Goal: Task Accomplishment & Management: Use online tool/utility

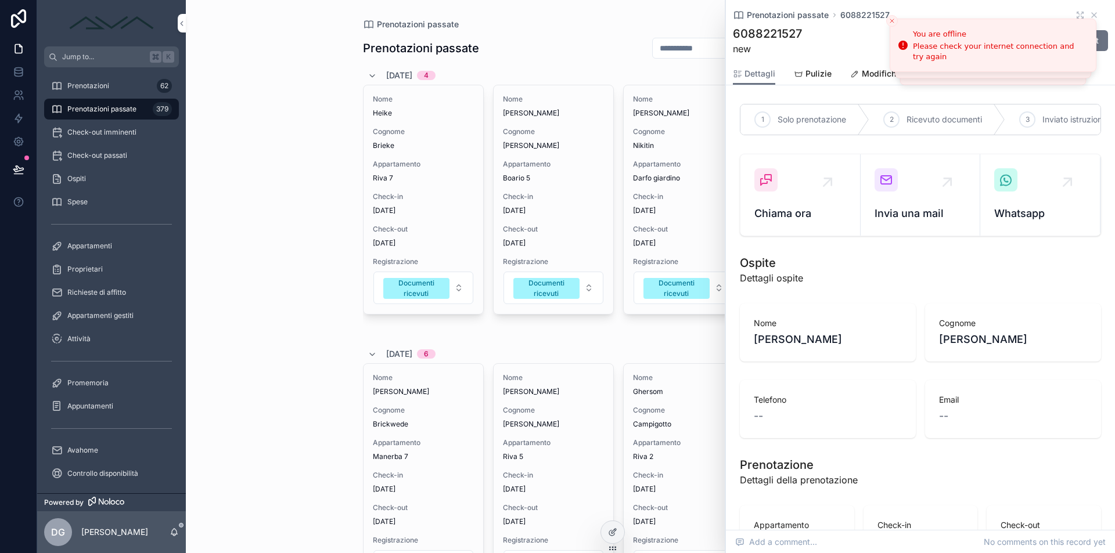
scroll to position [1286, 0]
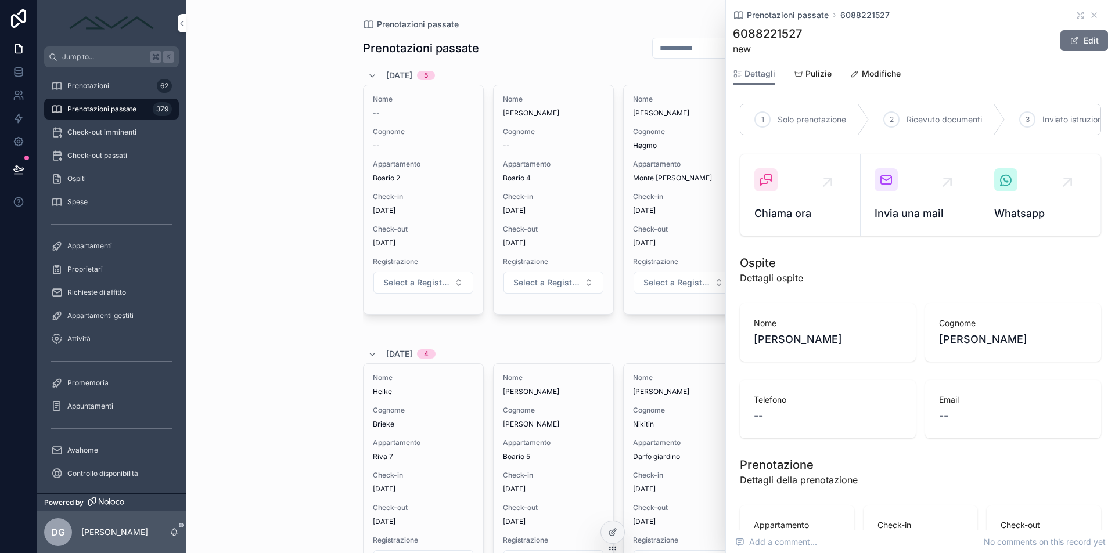
click at [1089, 16] on icon "scrollable content" at bounding box center [1093, 14] width 9 height 9
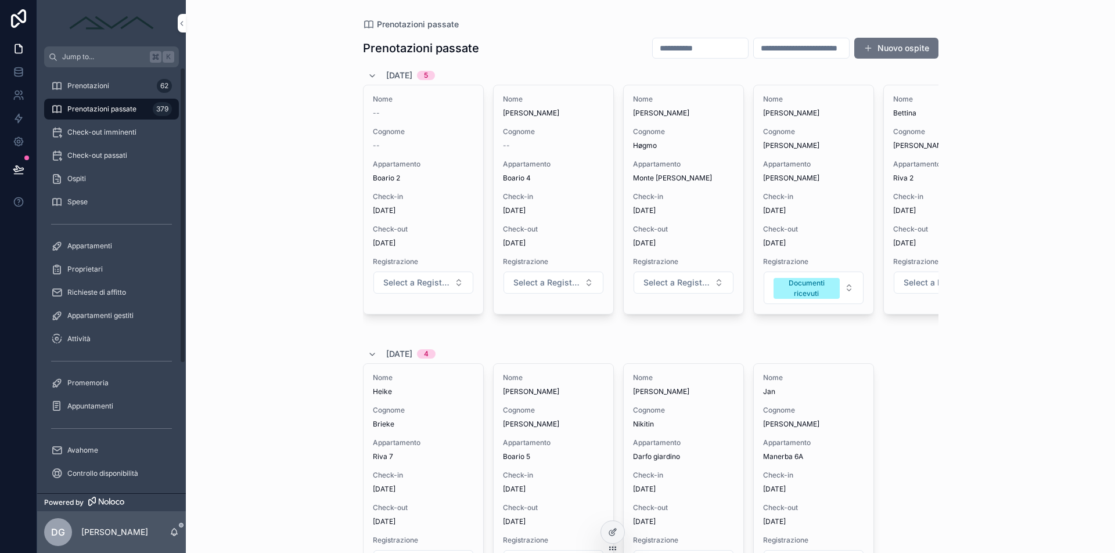
click at [105, 135] on span "Check-out imminenti" at bounding box center [101, 132] width 69 height 9
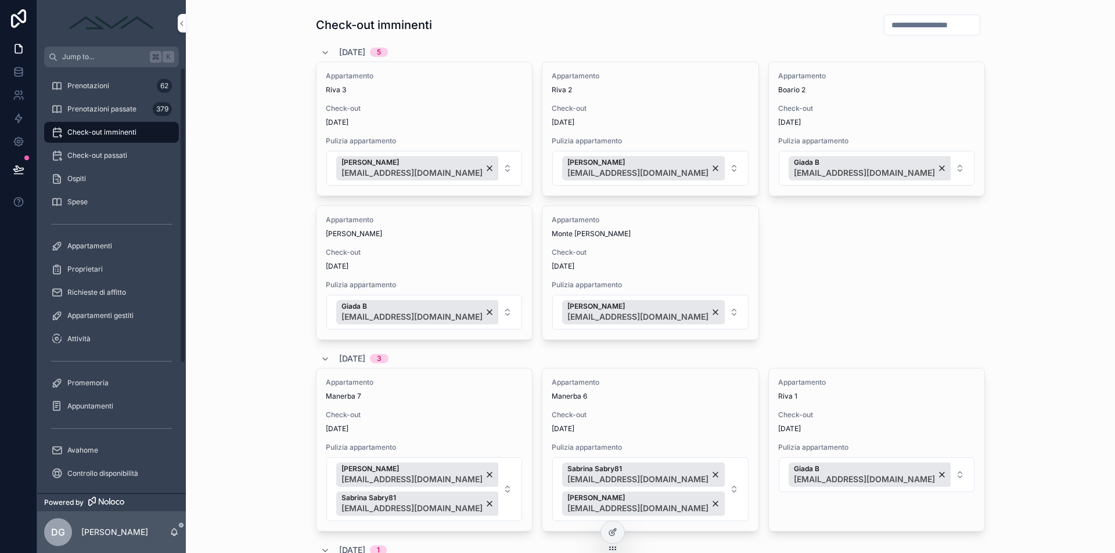
click at [121, 84] on div "Prenotazioni 62" at bounding box center [111, 86] width 121 height 19
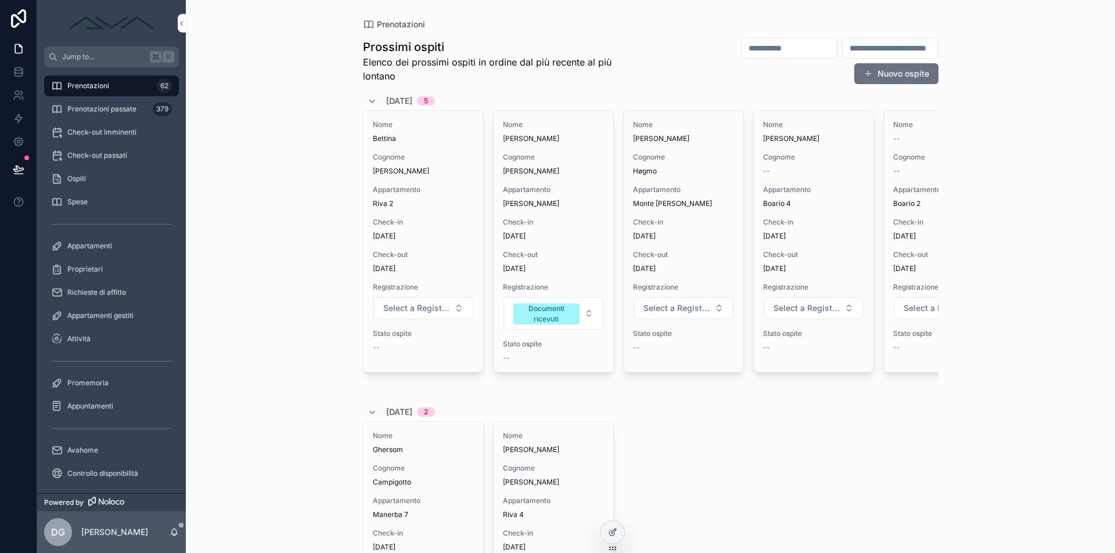
click at [406, 221] on span "Check-in" at bounding box center [423, 222] width 101 height 9
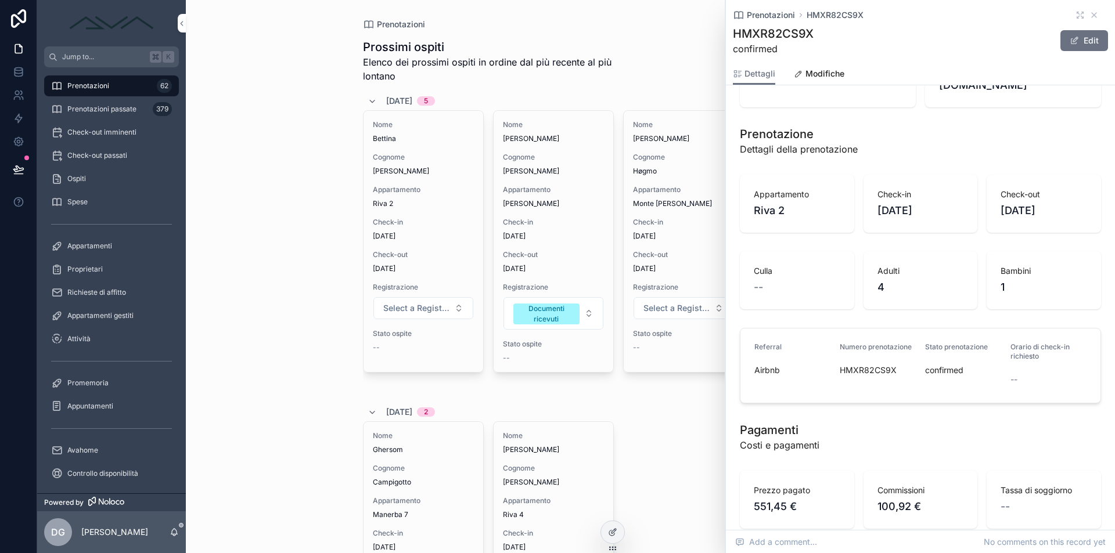
scroll to position [391, 0]
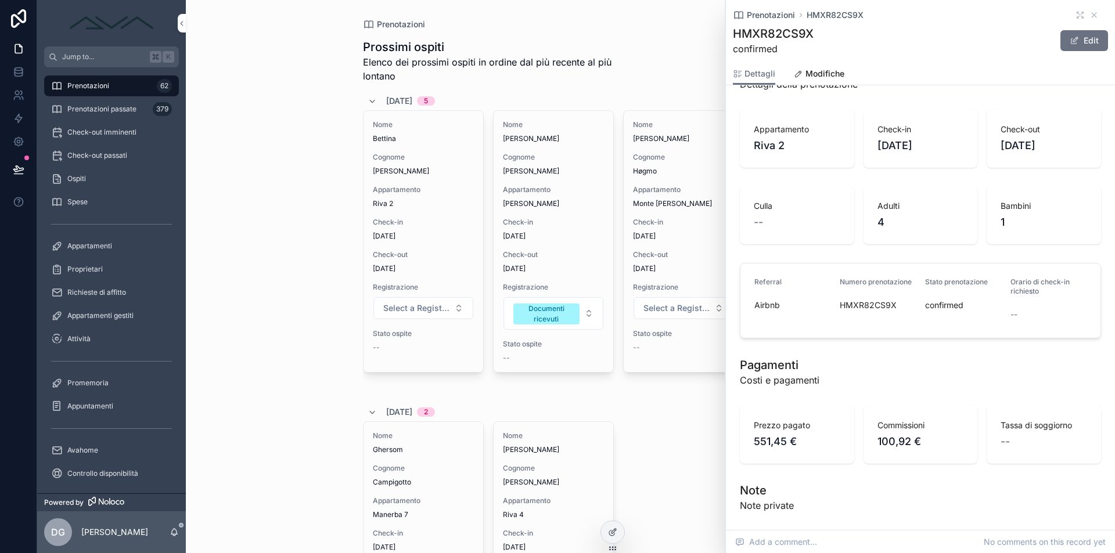
click at [863, 311] on span "HMXR82CS9X" at bounding box center [878, 306] width 76 height 12
copy span "HMXR82CS9X"
click at [106, 134] on span "Check-out imminenti" at bounding box center [101, 132] width 69 height 9
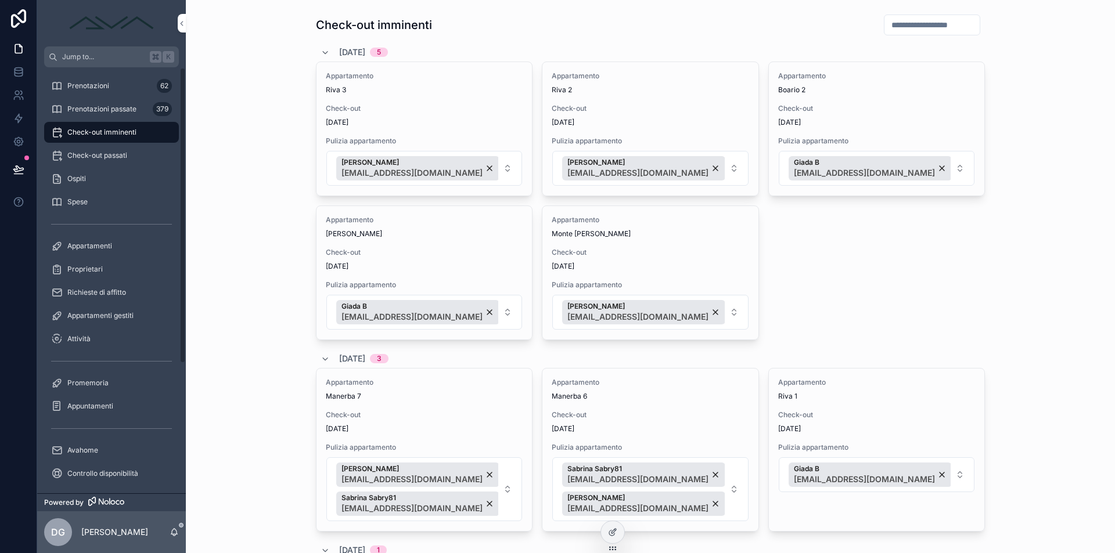
click at [102, 85] on span "Prenotazioni" at bounding box center [88, 85] width 42 height 9
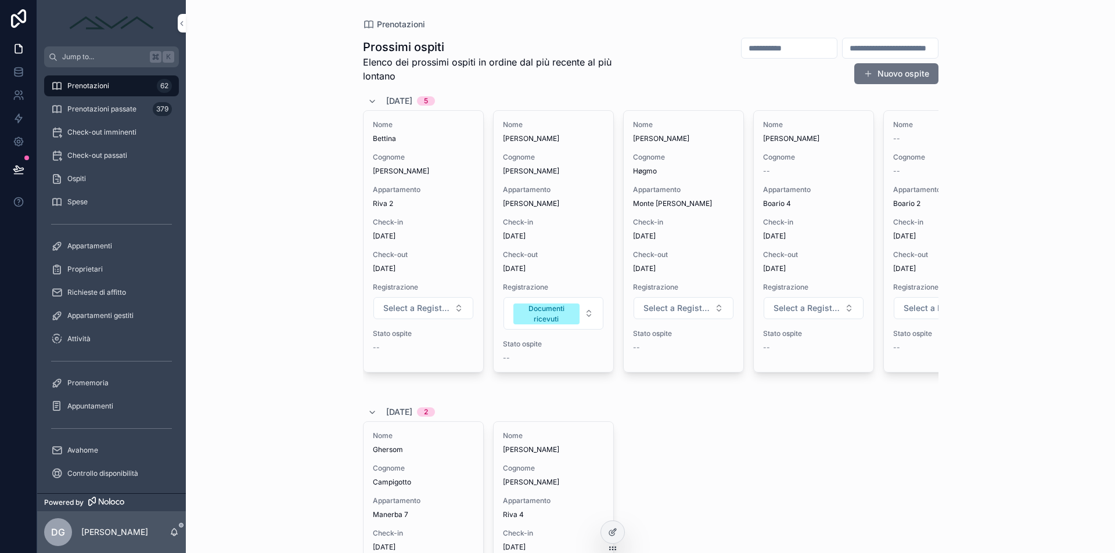
click at [680, 211] on div "Nome [PERSON_NAME] [PERSON_NAME] Appartamento Monte [PERSON_NAME] Check-in [DAT…" at bounding box center [684, 241] width 120 height 261
